Goal: Task Accomplishment & Management: Use online tool/utility

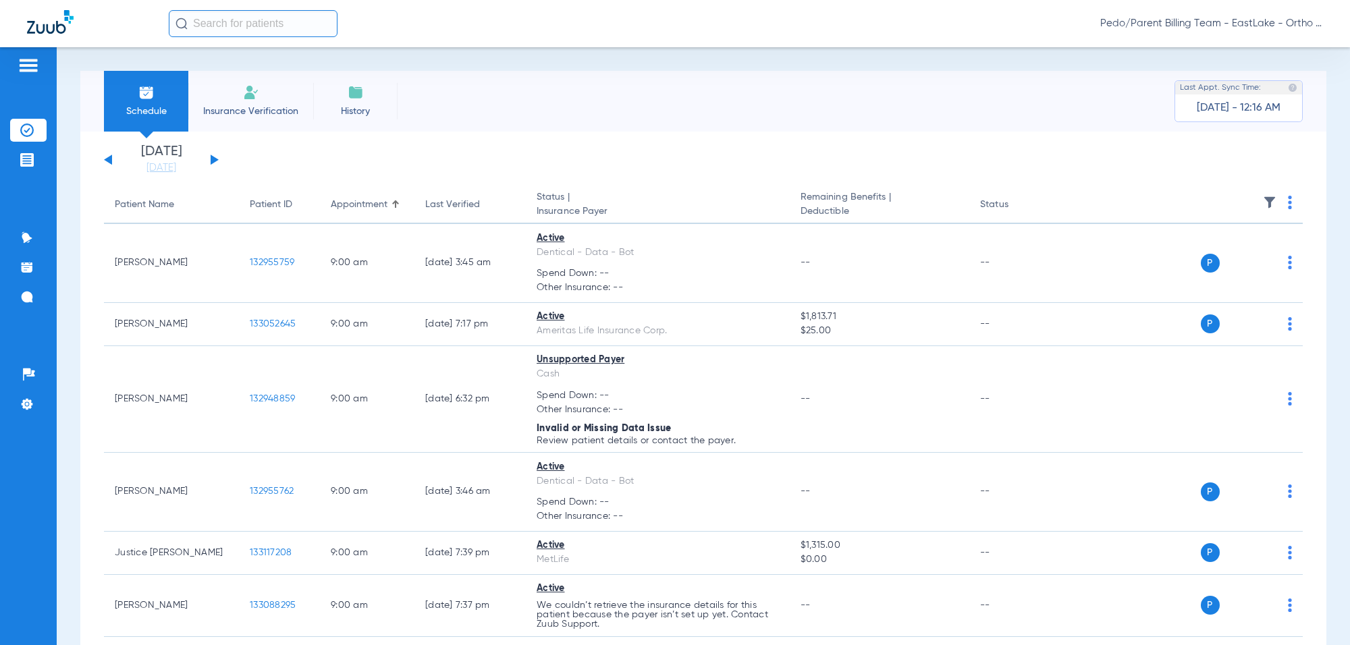
click at [226, 18] on input "text" at bounding box center [253, 23] width 169 height 27
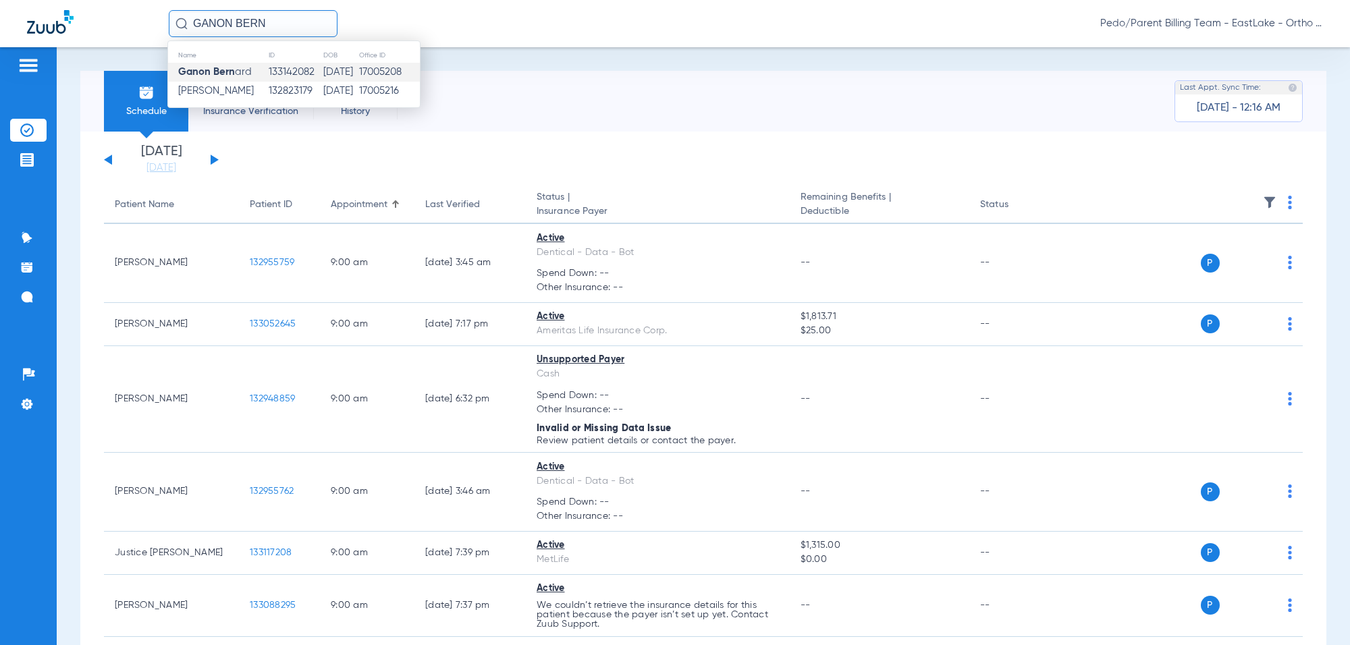
type input "GANON BERN"
click at [270, 72] on td "133142082" at bounding box center [295, 72] width 55 height 19
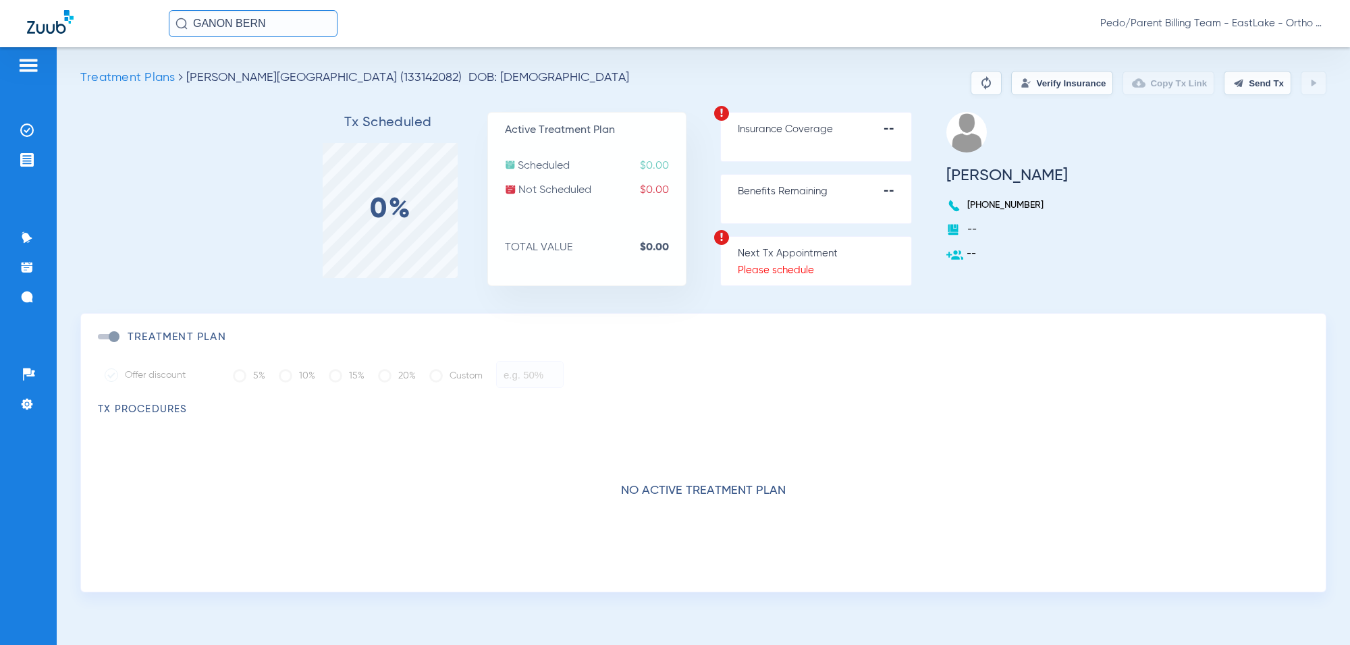
click at [1026, 86] on button "Verify Insurance" at bounding box center [1062, 83] width 102 height 24
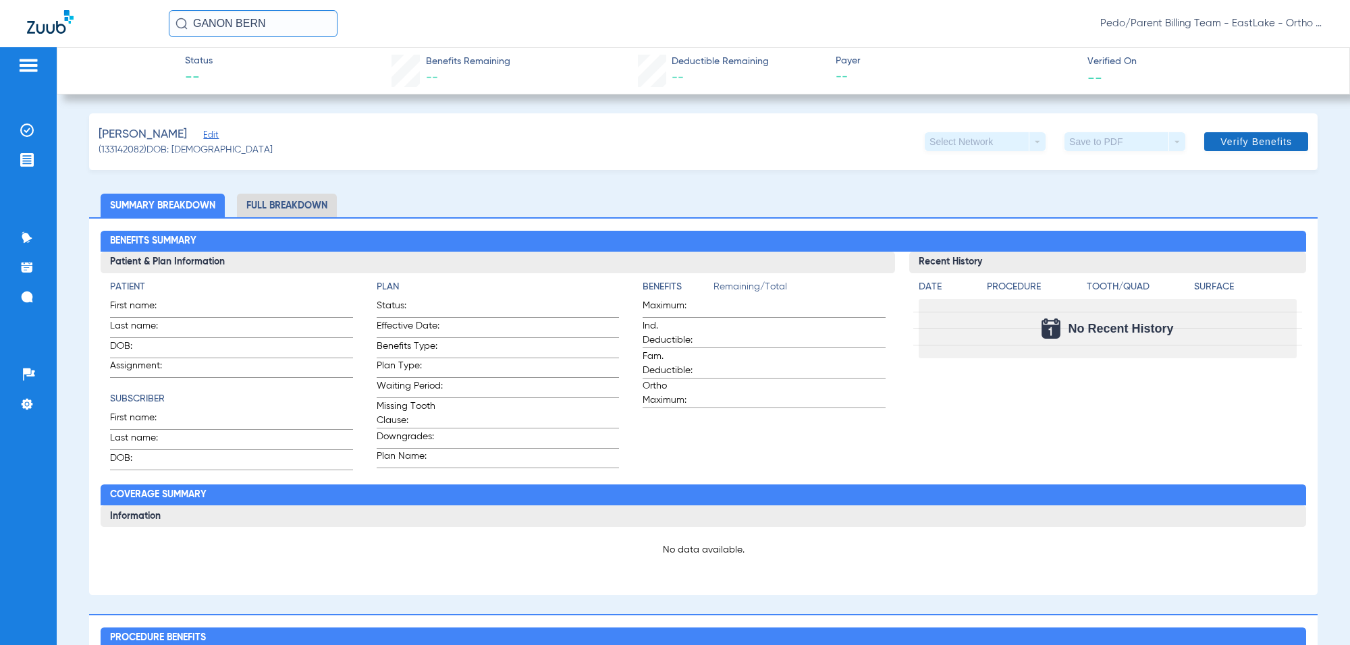
click at [1079, 140] on span "Verify Benefits" at bounding box center [1256, 141] width 72 height 11
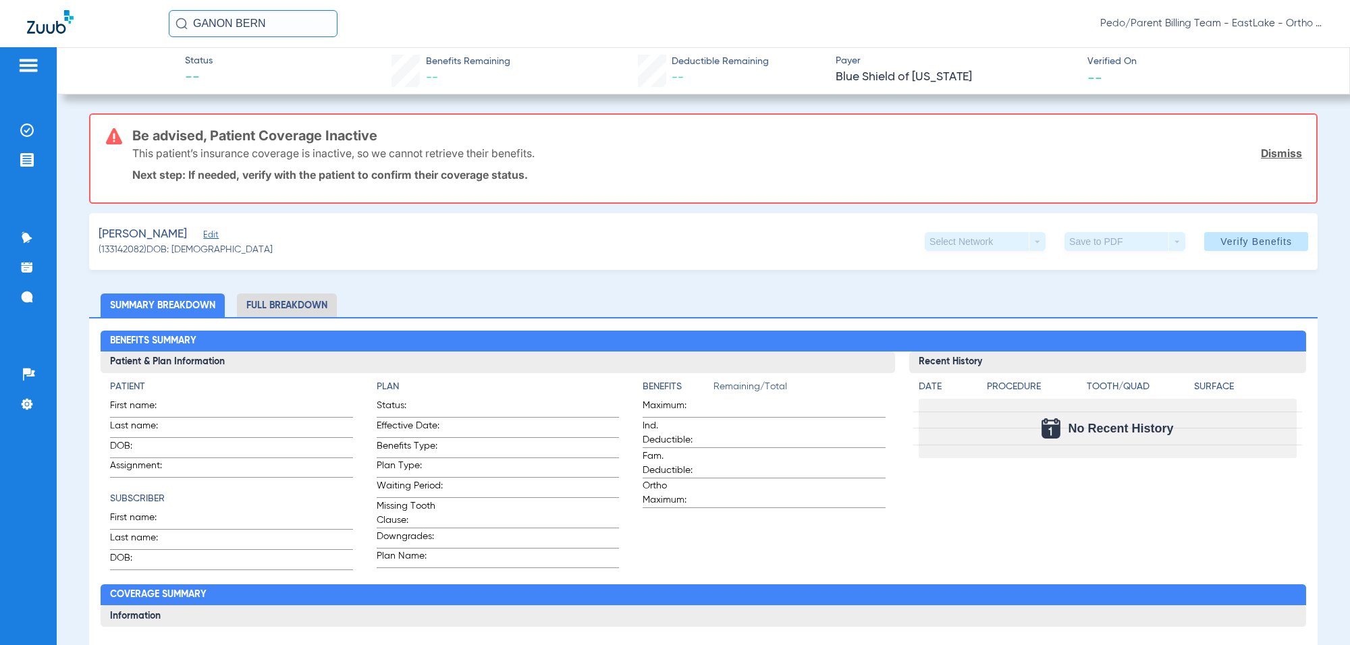
click at [215, 231] on span "Edit" at bounding box center [209, 236] width 12 height 13
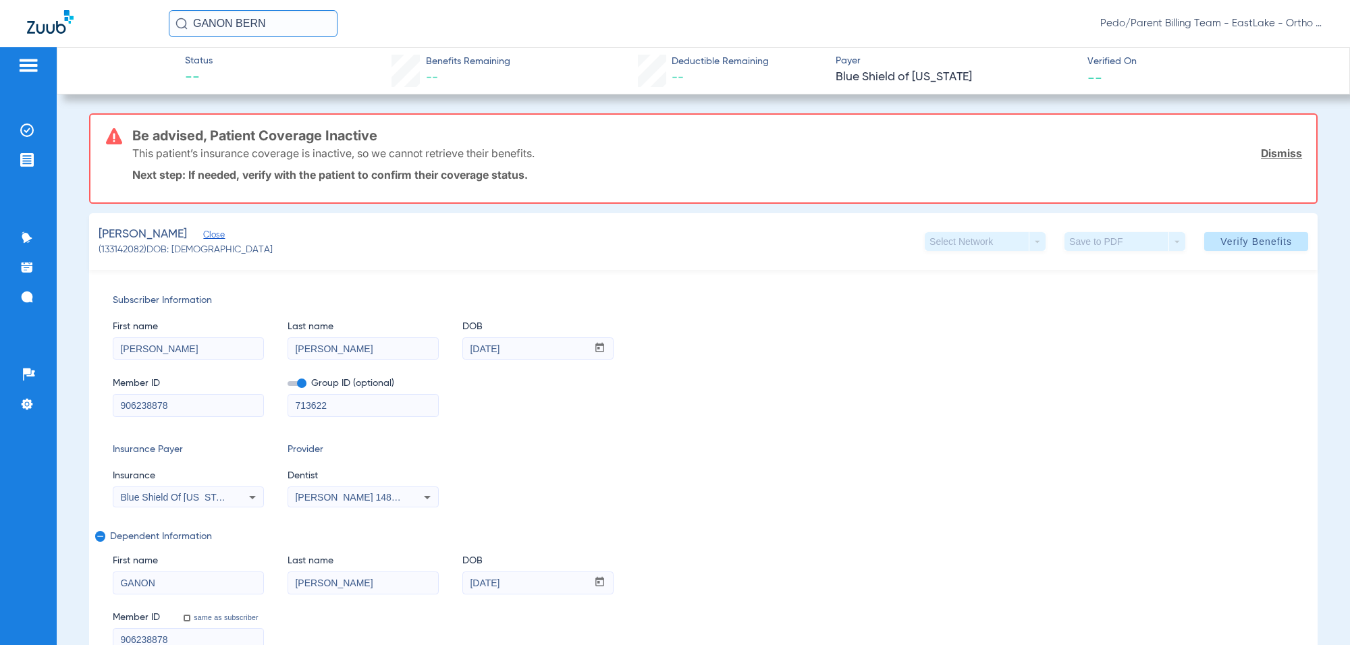
click at [275, 28] on input "GANON BERN" at bounding box center [253, 23] width 169 height 27
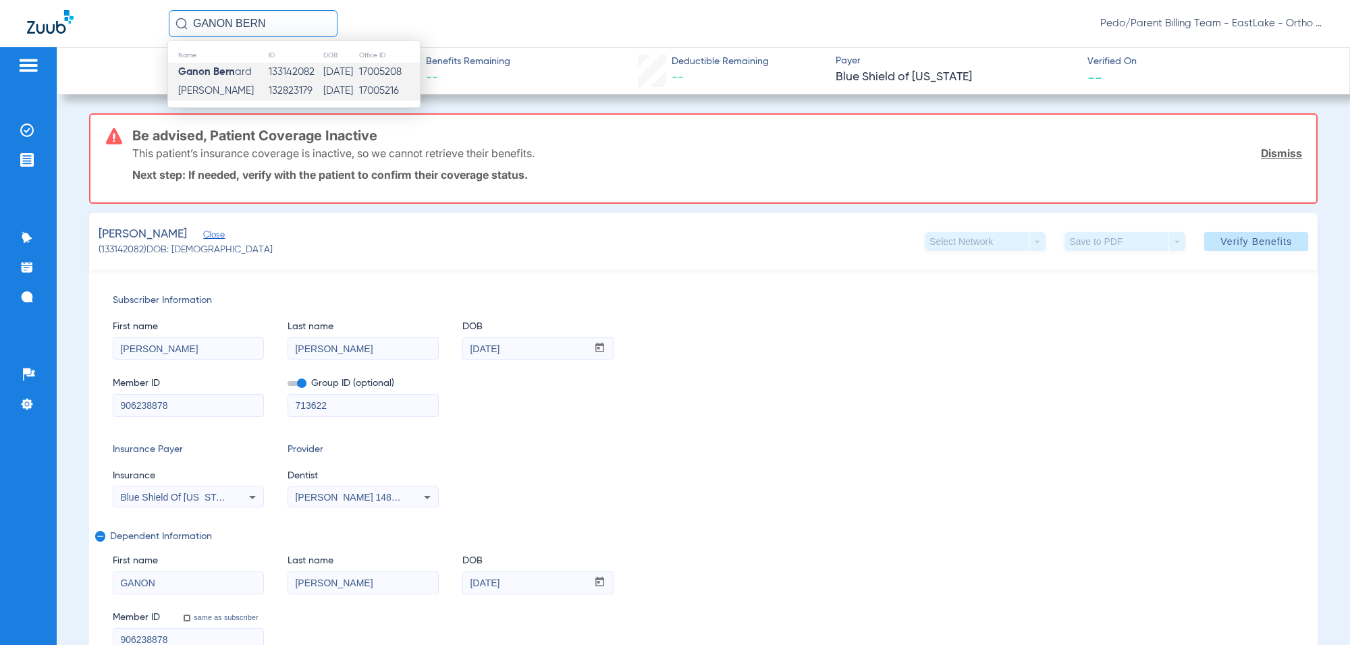
click at [277, 88] on td "132823179" at bounding box center [295, 91] width 55 height 19
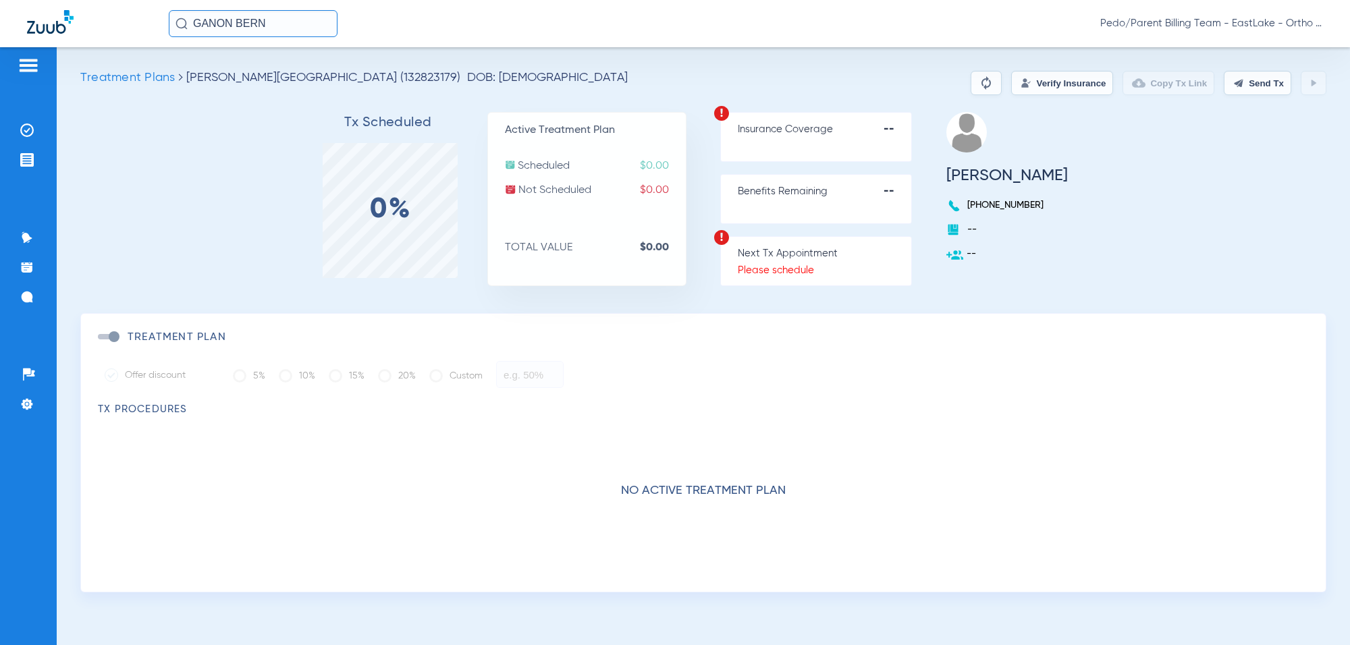
click at [1018, 81] on button "Verify Insurance" at bounding box center [1062, 83] width 102 height 24
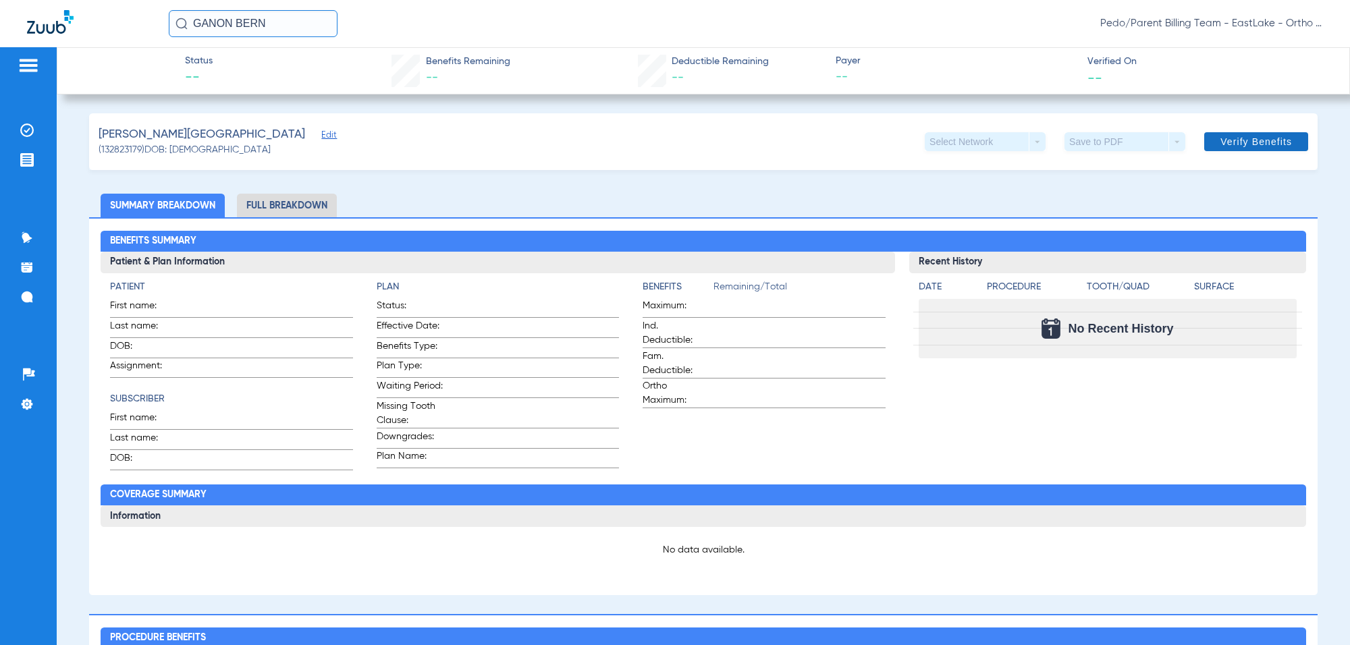
click at [1079, 140] on span "Verify Benefits" at bounding box center [1256, 141] width 72 height 11
